Goal: Information Seeking & Learning: Learn about a topic

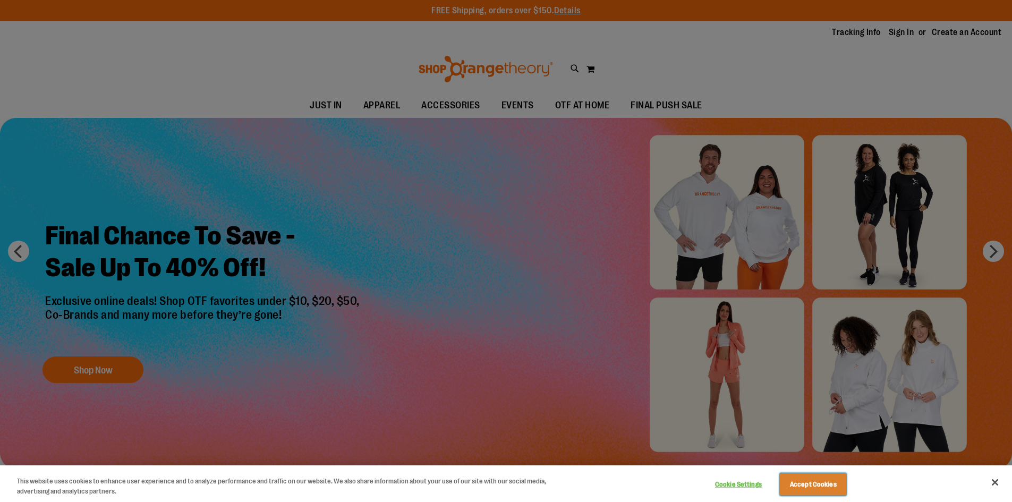
drag, startPoint x: 823, startPoint y: 482, endPoint x: 826, endPoint y: 474, distance: 8.6
click at [823, 480] on button "Accept Cookies" at bounding box center [813, 484] width 66 height 22
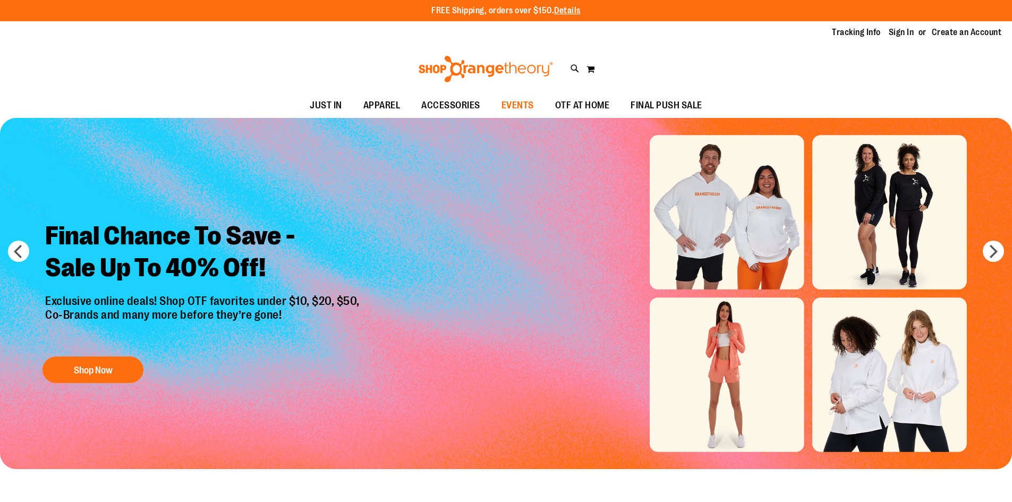
click at [520, 104] on span "EVENTS" at bounding box center [518, 106] width 32 height 24
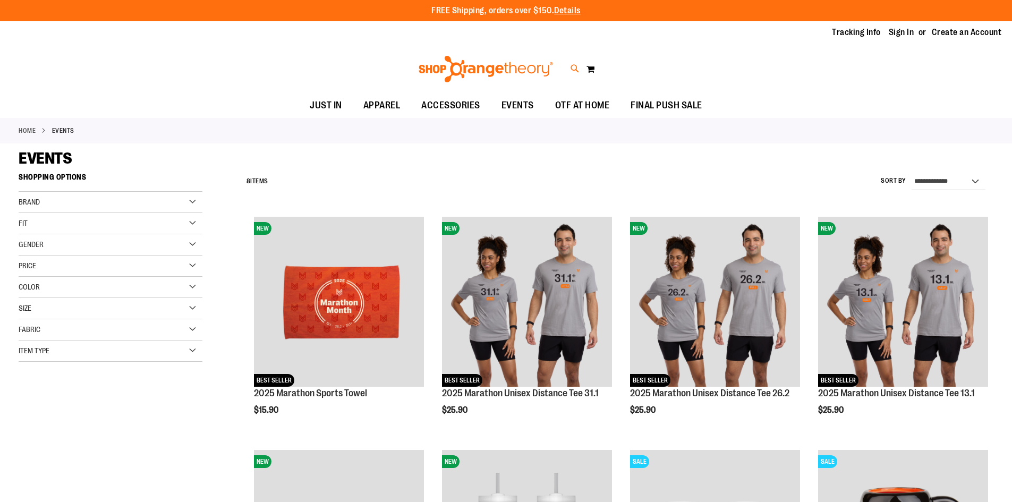
click at [573, 67] on icon at bounding box center [575, 69] width 9 height 12
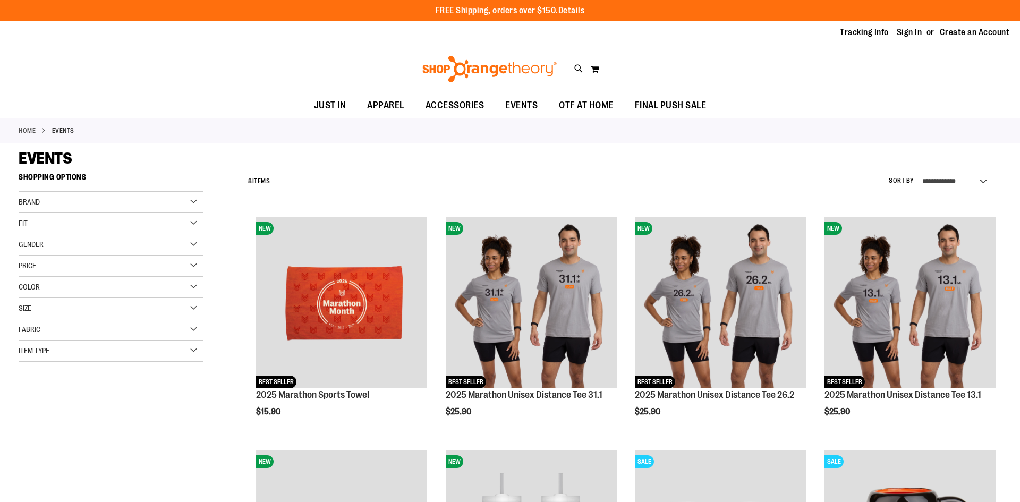
click at [363, 61] on input "Search" at bounding box center [509, 60] width 809 height 35
type input "**********"
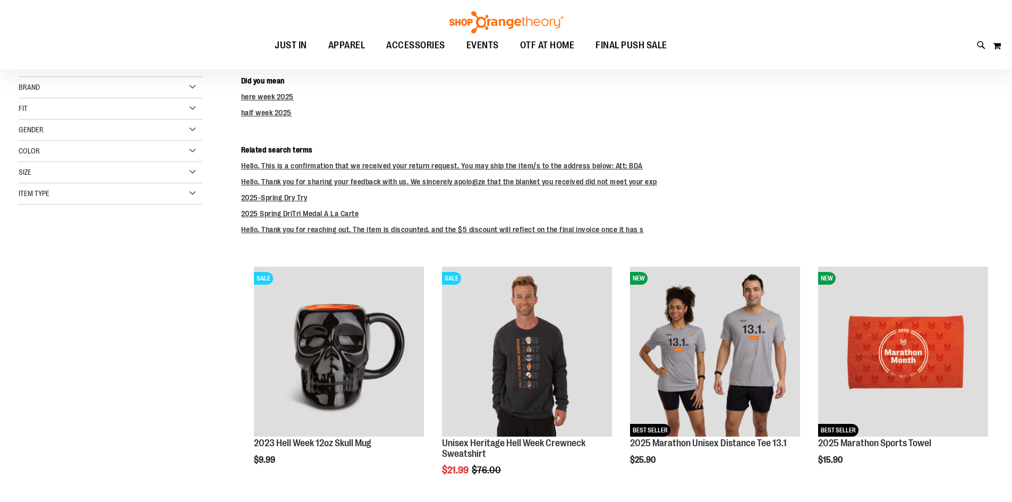
scroll to position [159, 0]
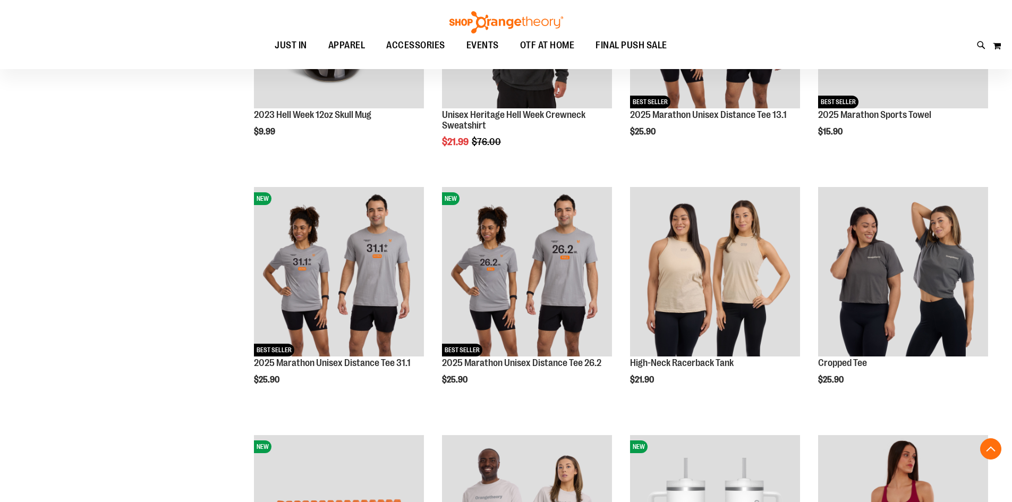
scroll to position [371, 0]
